Goal: Information Seeking & Learning: Learn about a topic

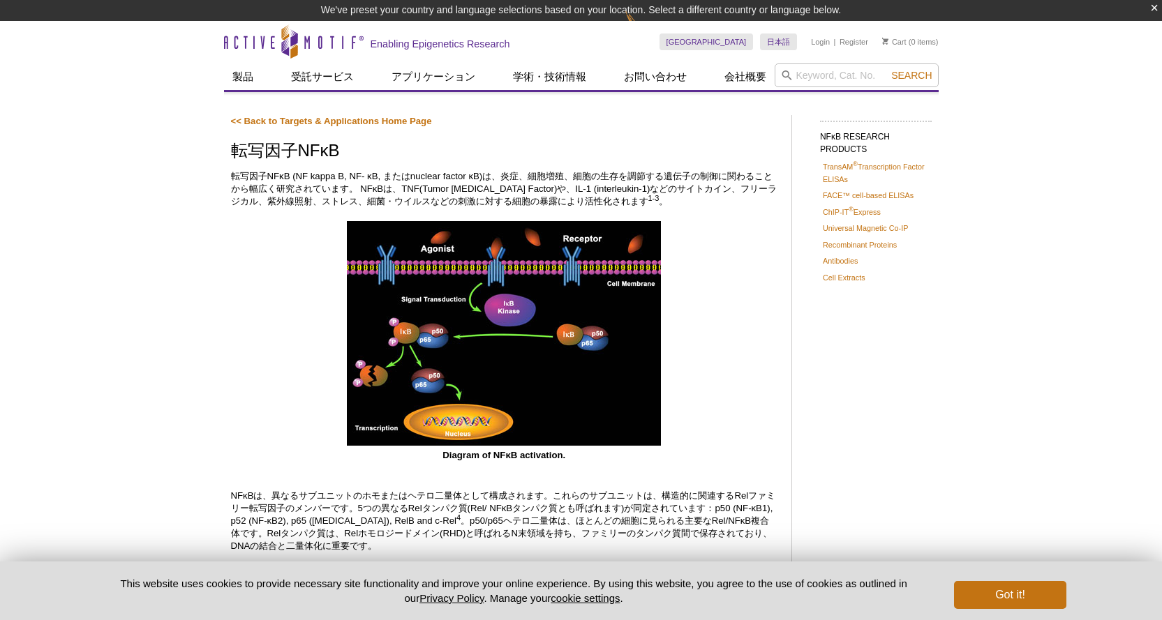
click at [240, 278] on div "Diagram of NFκB activation." at bounding box center [504, 341] width 546 height 241
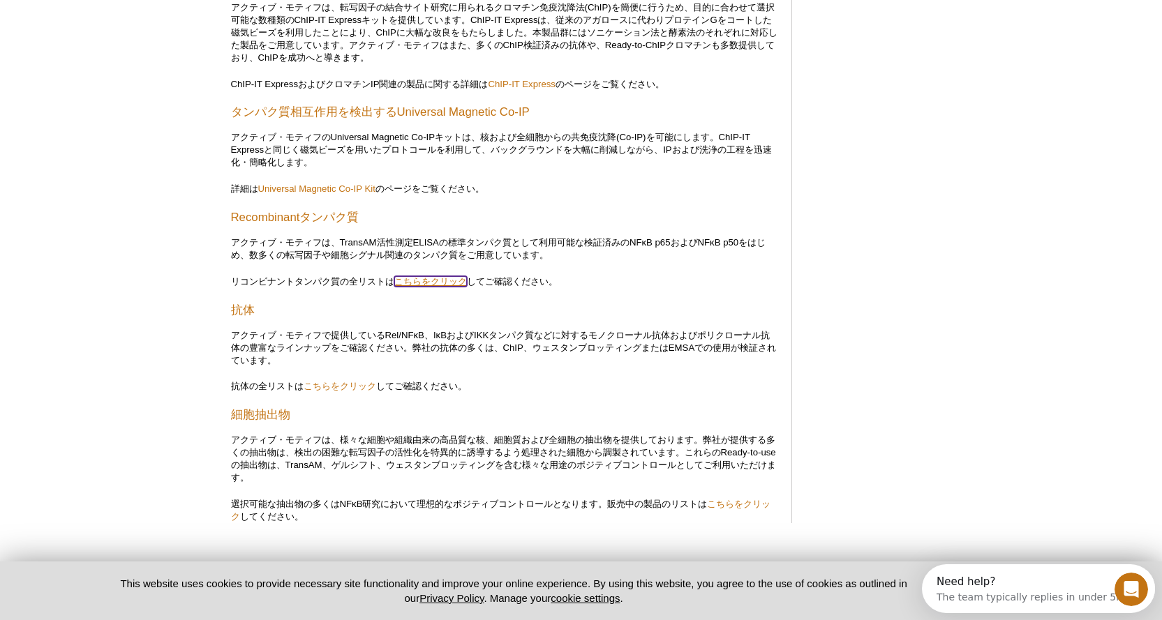
click at [426, 287] on link "こちらをクリック" at bounding box center [430, 281] width 73 height 10
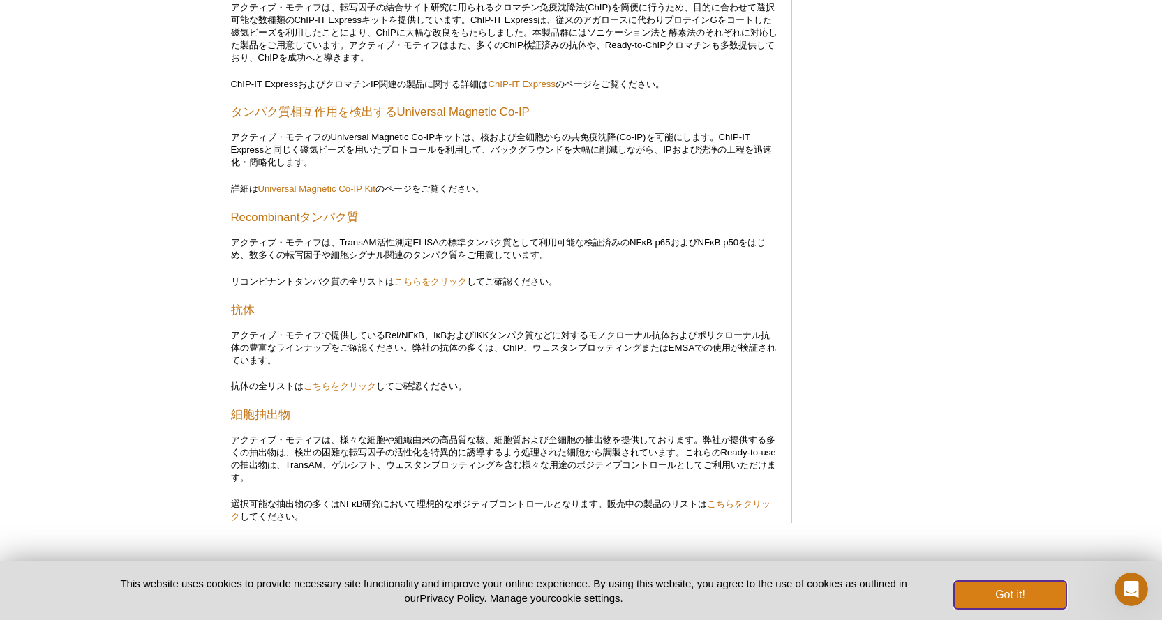
click at [1029, 593] on button "Got it!" at bounding box center [1010, 595] width 112 height 28
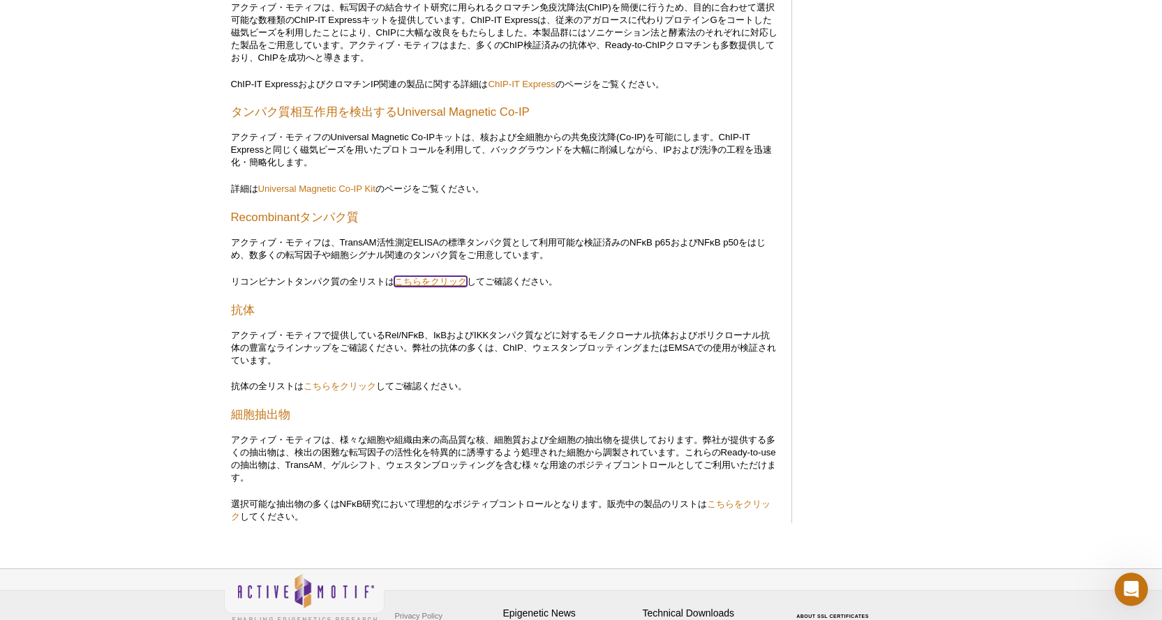
click at [436, 287] on link "こちらをクリック" at bounding box center [430, 281] width 73 height 10
click at [441, 287] on link "こちらをクリック" at bounding box center [430, 281] width 73 height 10
click at [330, 226] on link "Recombinantタンパク質" at bounding box center [295, 217] width 128 height 17
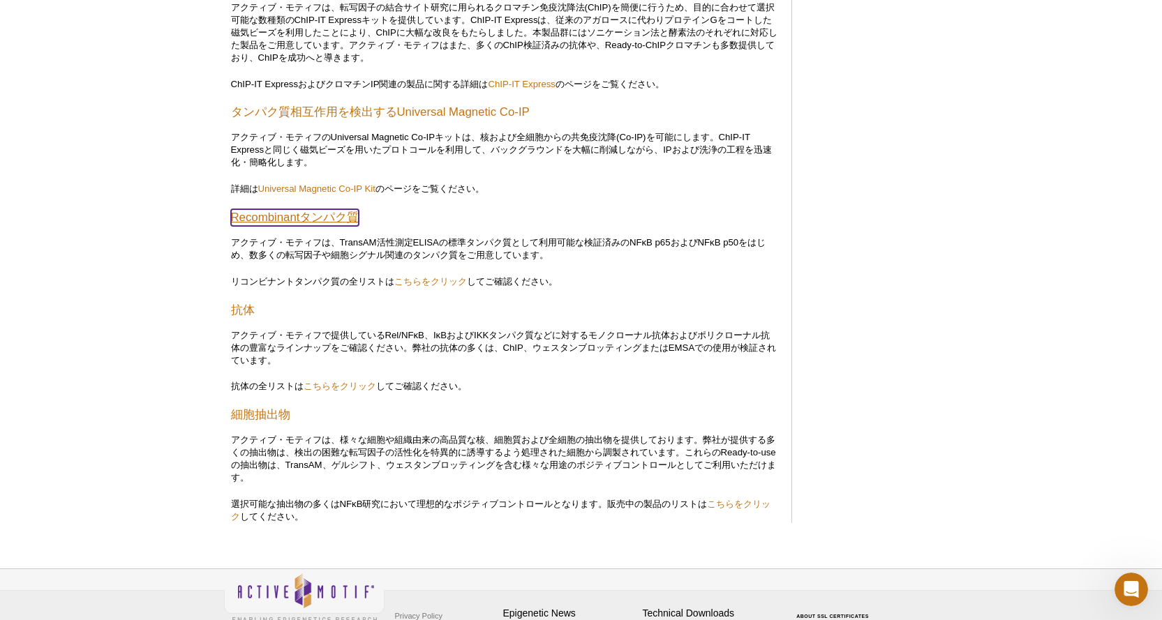
click at [330, 226] on link "Recombinantタンパク質" at bounding box center [295, 217] width 128 height 17
